Goal: Task Accomplishment & Management: Manage account settings

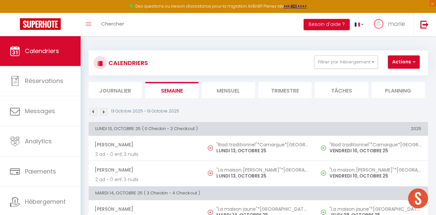
click at [253, 90] on li "Mensuel" at bounding box center [228, 90] width 53 height 16
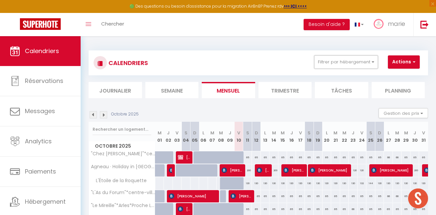
click at [358, 66] on button "Filtrer par hébergement" at bounding box center [346, 61] width 64 height 13
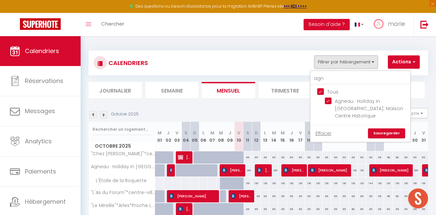
click at [323, 90] on input "Tous" at bounding box center [367, 91] width 100 height 7
checkbox input "false"
click at [329, 82] on input "agn" at bounding box center [361, 79] width 100 height 12
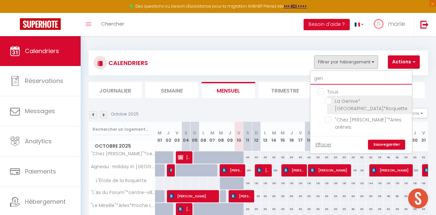
type input "gen"
click at [333, 97] on li "La Genive*[GEOGRAPHIC_DATA]*Roquette" at bounding box center [369, 105] width 85 height 19
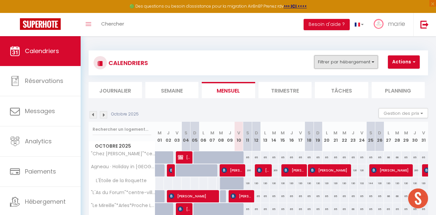
click at [363, 63] on button "Filtrer par hébergement" at bounding box center [346, 61] width 64 height 13
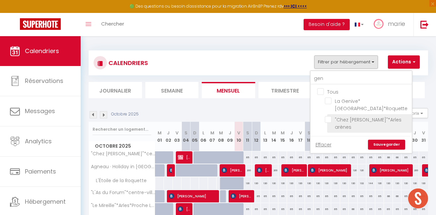
click at [352, 114] on li ""Chez [PERSON_NAME]"*Arles arènes" at bounding box center [369, 123] width 85 height 19
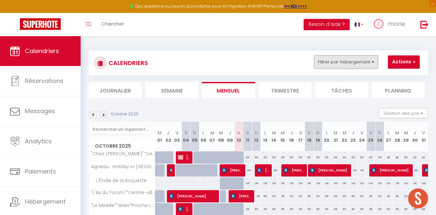
click at [357, 60] on button "Filtrer par hébergement" at bounding box center [346, 61] width 64 height 13
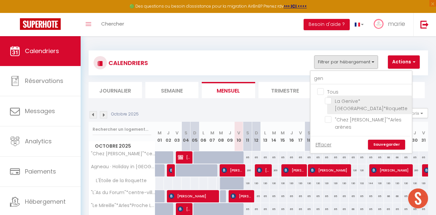
click at [352, 105] on label "La Genive*[GEOGRAPHIC_DATA]*Roquette" at bounding box center [369, 105] width 76 height 15
click at [352, 104] on input "La Genive*[GEOGRAPHIC_DATA]*Roquette" at bounding box center [367, 101] width 85 height 7
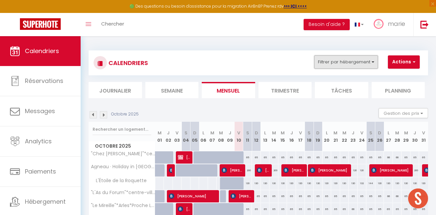
click at [367, 67] on button "Filtrer par hébergement" at bounding box center [346, 61] width 64 height 13
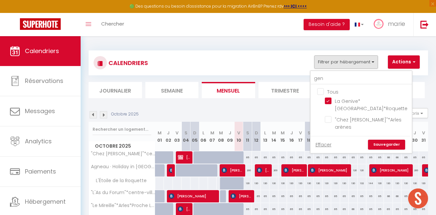
click at [380, 140] on link "Sauvegarder" at bounding box center [386, 145] width 37 height 10
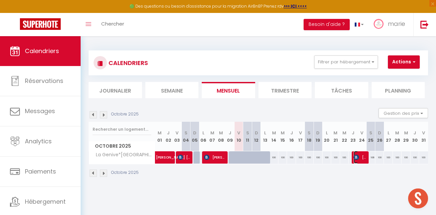
click at [363, 158] on span "[PERSON_NAME]" at bounding box center [360, 157] width 12 height 13
select select "25260"
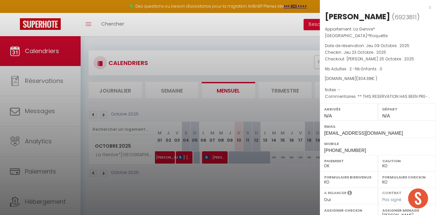
click at [273, 178] on div at bounding box center [218, 107] width 436 height 215
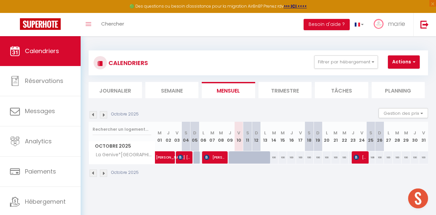
click at [296, 194] on body "🟢 Des questions ou besoin d'assistance pour la migration AirBnB? Prenez rdv >>>…" at bounding box center [218, 143] width 436 height 215
click at [265, 76] on div "CALENDRIERS Filtrer par hébergement gen Tous La Genive*[GEOGRAPHIC_DATA]*Roquet…" at bounding box center [258, 74] width 339 height 48
drag, startPoint x: 265, startPoint y: 76, endPoint x: 327, endPoint y: 176, distance: 117.3
click at [327, 176] on div "CALENDRIERS Filtrer par hébergement gen Tous La Genive*[GEOGRAPHIC_DATA]*Roquet…" at bounding box center [258, 114] width 339 height 140
click at [327, 176] on div "Octobre 2025" at bounding box center [258, 174] width 339 height 20
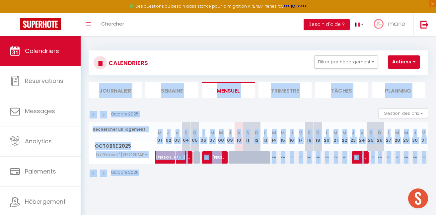
drag, startPoint x: 356, startPoint y: 181, endPoint x: 244, endPoint y: 55, distance: 168.3
click at [244, 55] on div "CALENDRIERS Filtrer par hébergement gen Tous La Genive*[GEOGRAPHIC_DATA]*Roquet…" at bounding box center [258, 114] width 339 height 140
click at [244, 55] on div "CALENDRIERS Filtrer par hébergement gen Tous La Genive*[GEOGRAPHIC_DATA]*Roquet…" at bounding box center [258, 62] width 329 height 15
drag, startPoint x: 188, startPoint y: 55, endPoint x: 322, endPoint y: 193, distance: 192.7
click at [322, 193] on body "🟢 Des questions ou besoin d'assistance pour la migration AirBnB? Prenez rdv >>>…" at bounding box center [218, 143] width 436 height 215
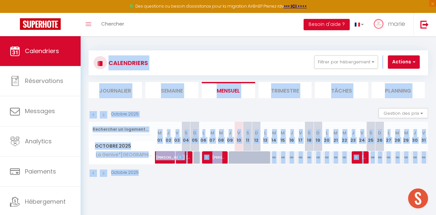
click at [355, 193] on body "🟢 Des questions ou besoin d'assistance pour la migration AirBnB? Prenez rdv >>>…" at bounding box center [218, 143] width 436 height 215
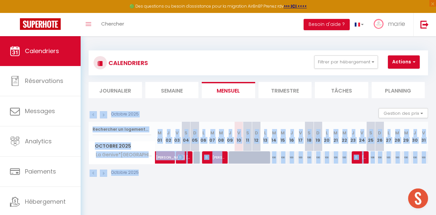
drag, startPoint x: 355, startPoint y: 194, endPoint x: 226, endPoint y: 118, distance: 150.1
click at [226, 118] on body "🟢 Des questions ou besoin d'assistance pour la migration AirBnB? Prenez rdv >>>…" at bounding box center [218, 143] width 436 height 215
click at [226, 118] on div "Octobre 2025 Gestion des prix Nb Nuits minimum Règles Disponibilité" at bounding box center [258, 115] width 339 height 14
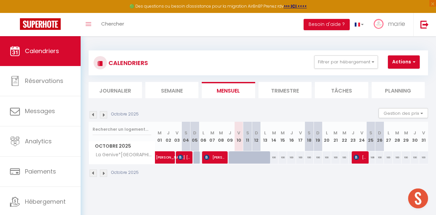
click at [100, 174] on img at bounding box center [103, 173] width 7 height 7
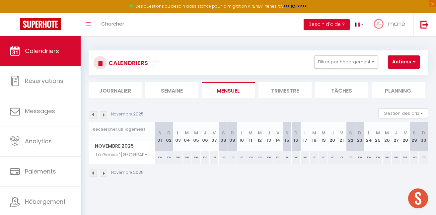
click at [94, 174] on img at bounding box center [93, 173] width 7 height 7
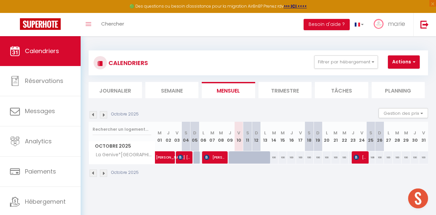
click at [103, 175] on img at bounding box center [103, 173] width 7 height 7
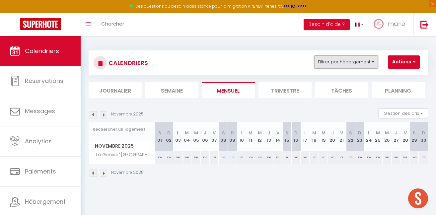
click at [339, 58] on button "Filtrer par hébergement" at bounding box center [346, 61] width 64 height 13
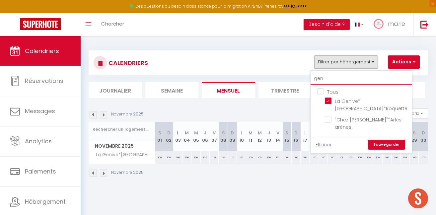
click at [330, 80] on input "gen" at bounding box center [361, 79] width 101 height 12
type input "c"
checkbox input "false"
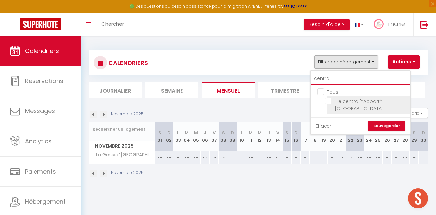
type input "centra"
click at [341, 101] on input ""Le central"*Appart*[GEOGRAPHIC_DATA]" at bounding box center [366, 101] width 83 height 7
checkbox input "true"
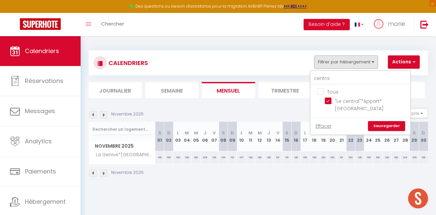
click at [386, 121] on link "Sauvegarder" at bounding box center [386, 126] width 37 height 10
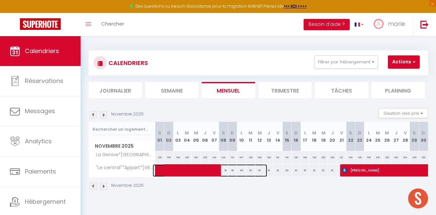
click at [212, 173] on span at bounding box center [213, 170] width 107 height 13
select select "22454"
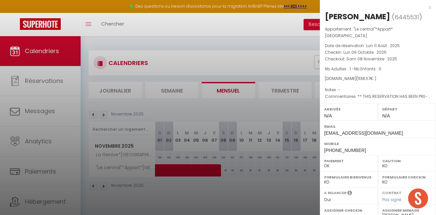
click at [212, 173] on div at bounding box center [218, 107] width 436 height 215
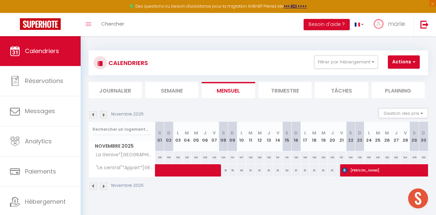
click at [94, 186] on img at bounding box center [93, 186] width 7 height 7
